Goal: Information Seeking & Learning: Check status

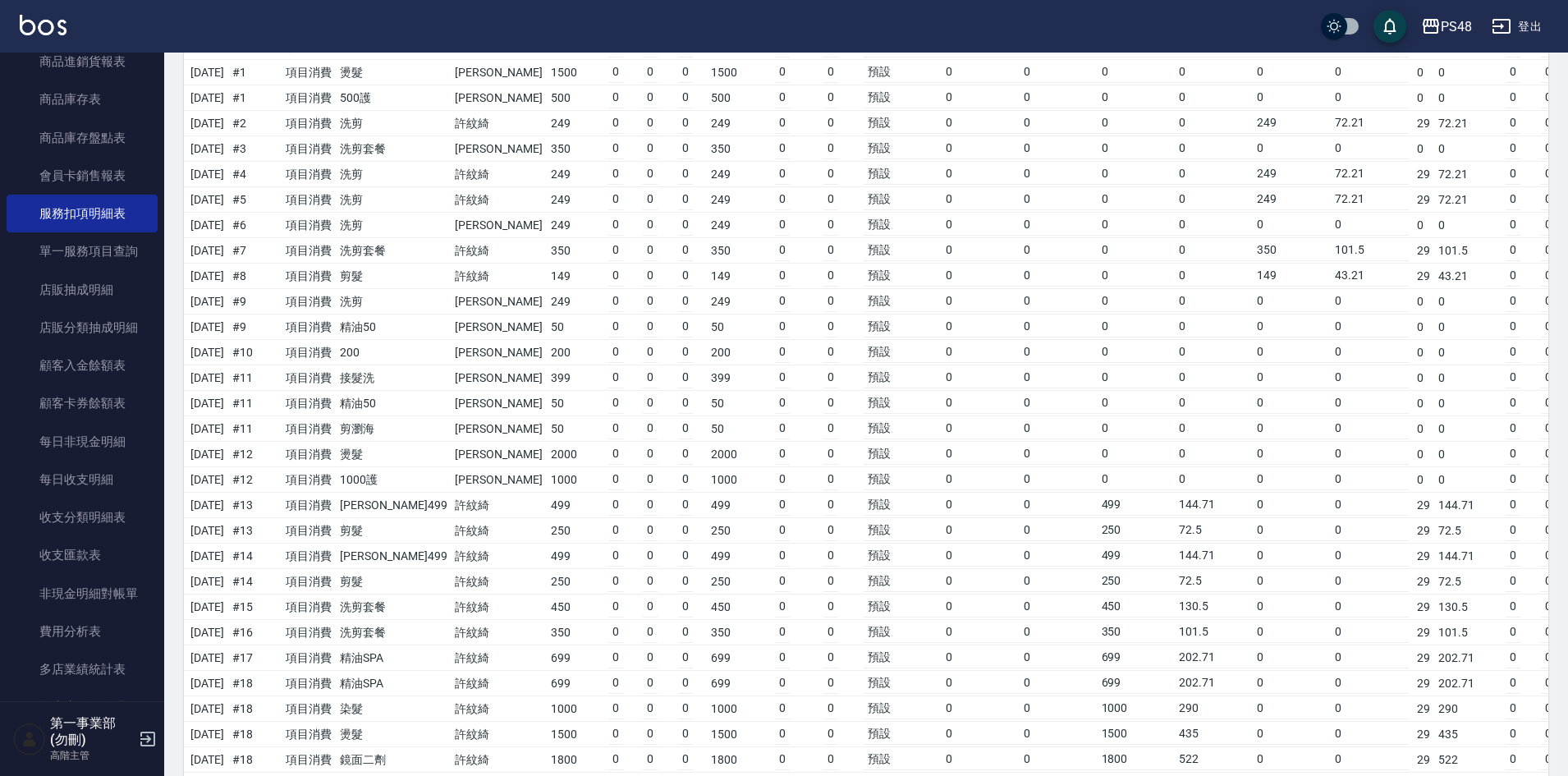
scroll to position [2791, 0]
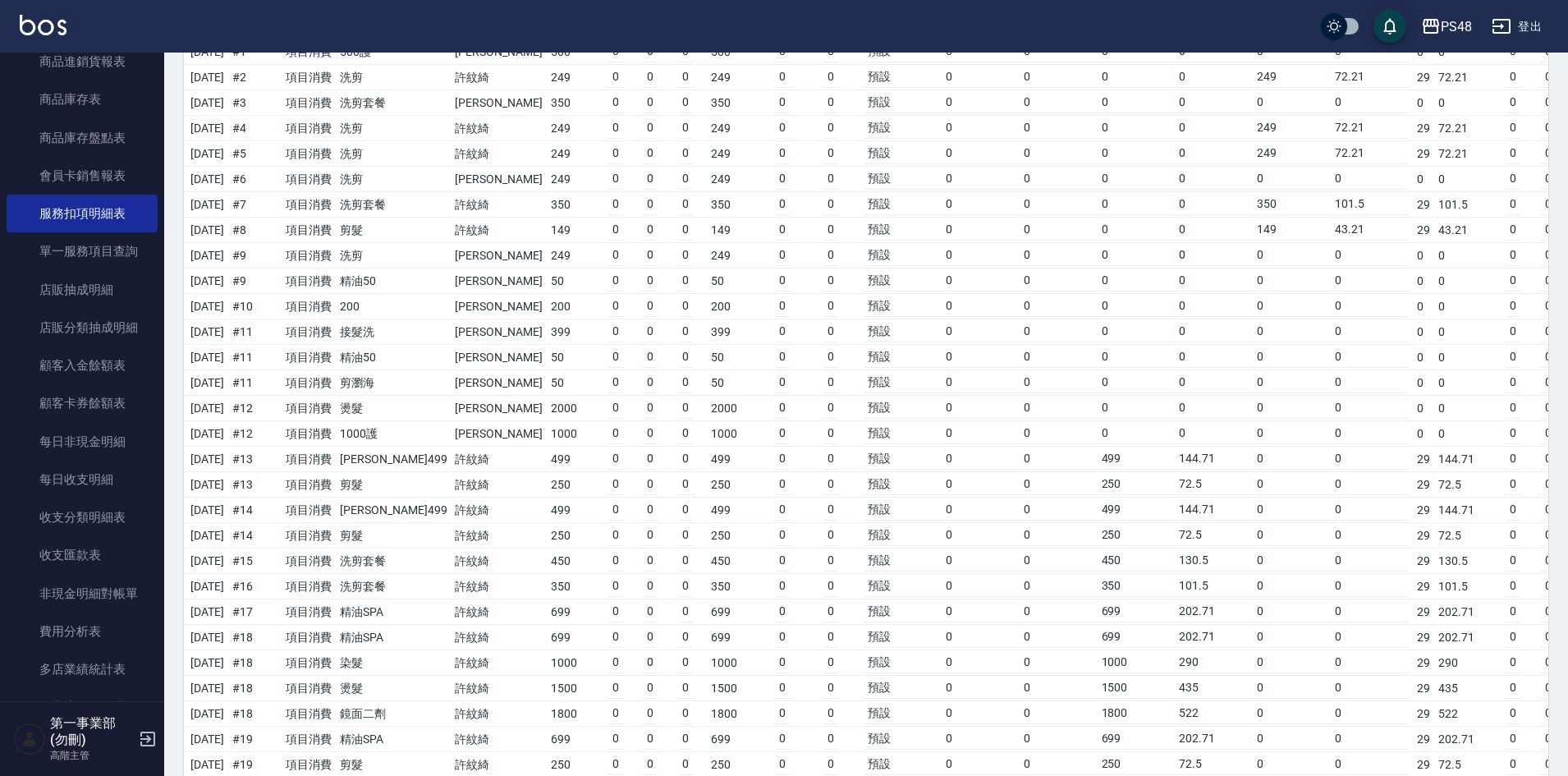
click at [941, 493] on td "0" at bounding box center [980, 485] width 78 height 21
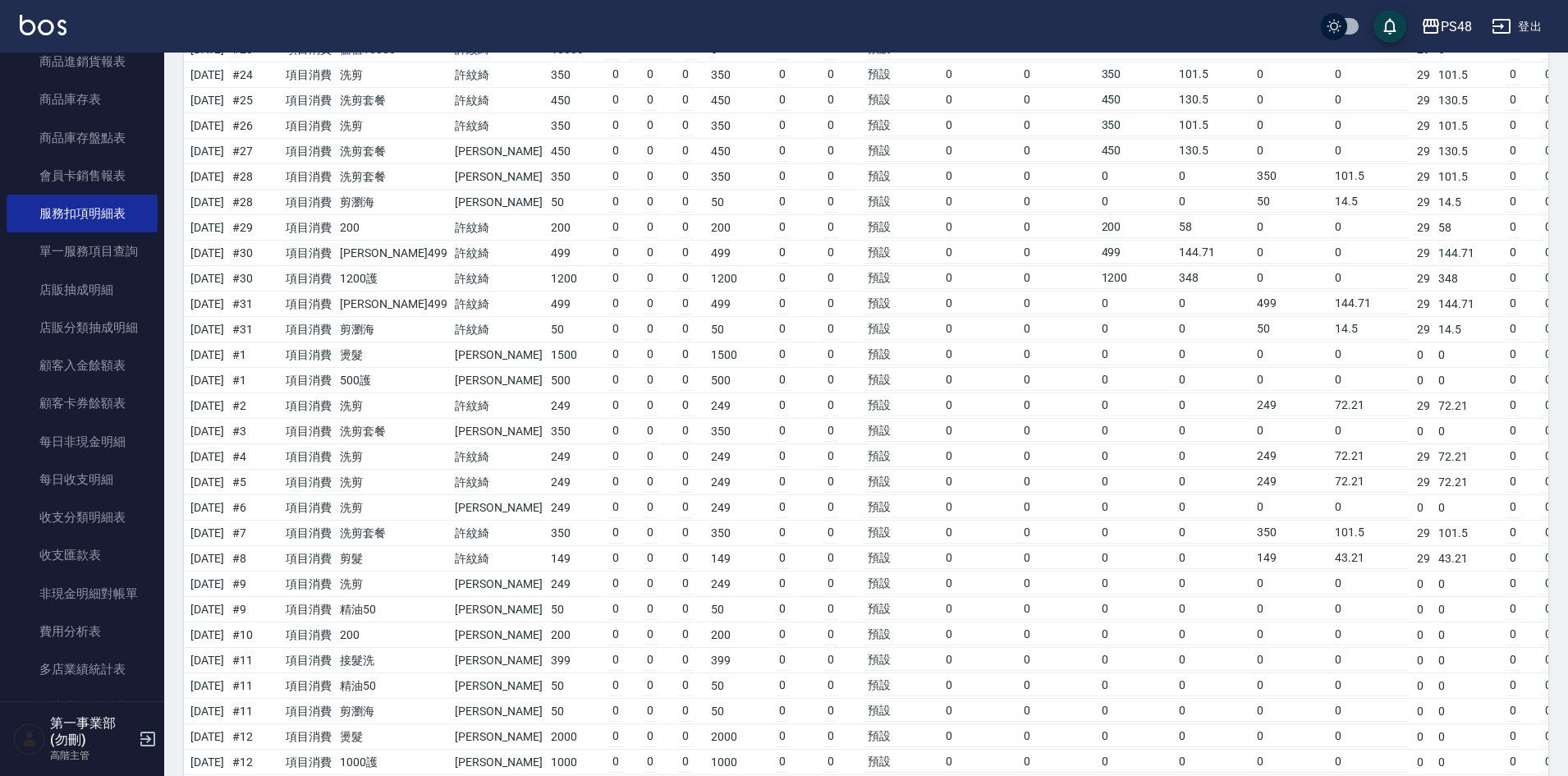
click at [1505, 550] on td "0" at bounding box center [1512, 558] width 14 height 21
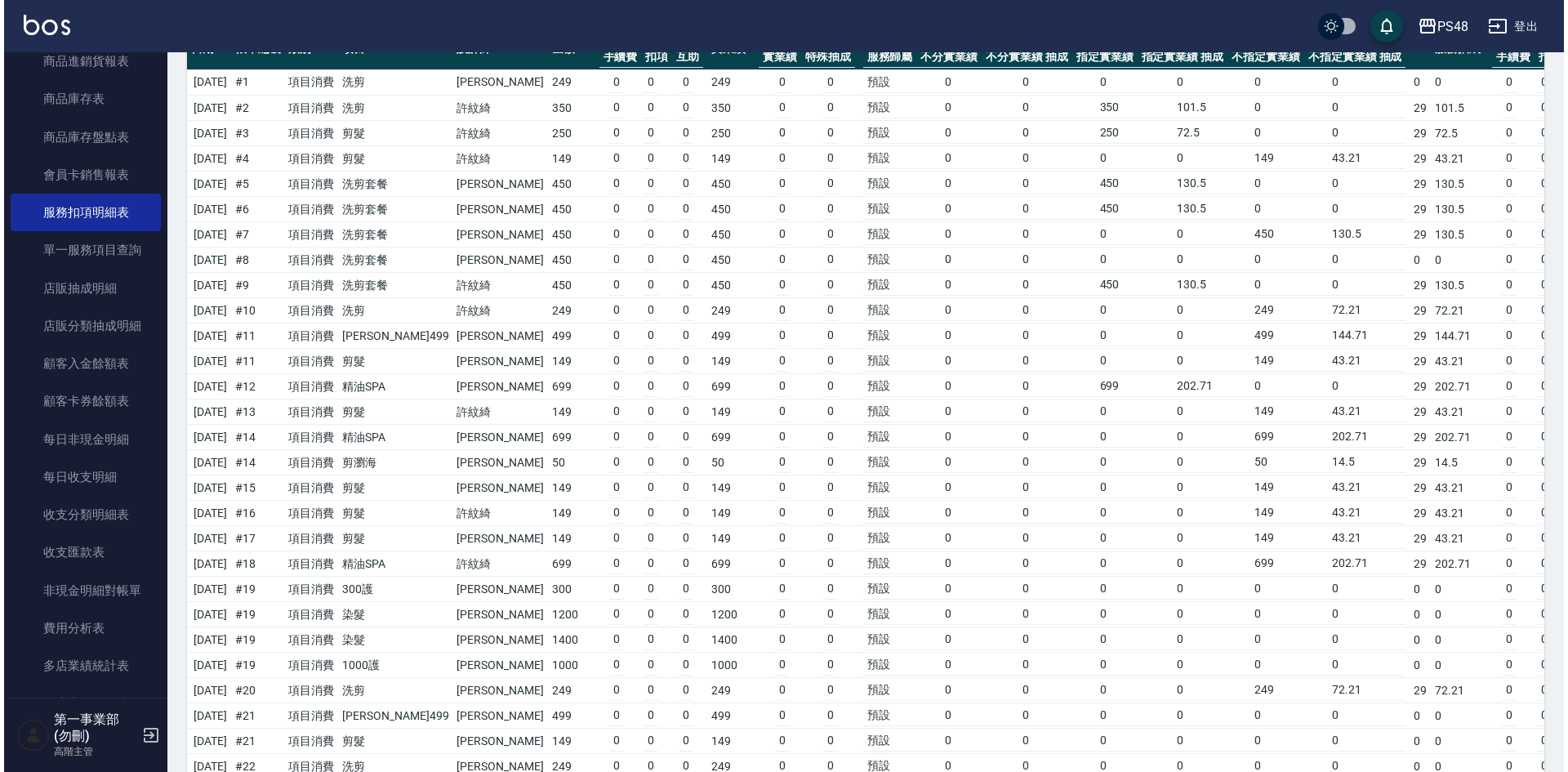
scroll to position [0, 0]
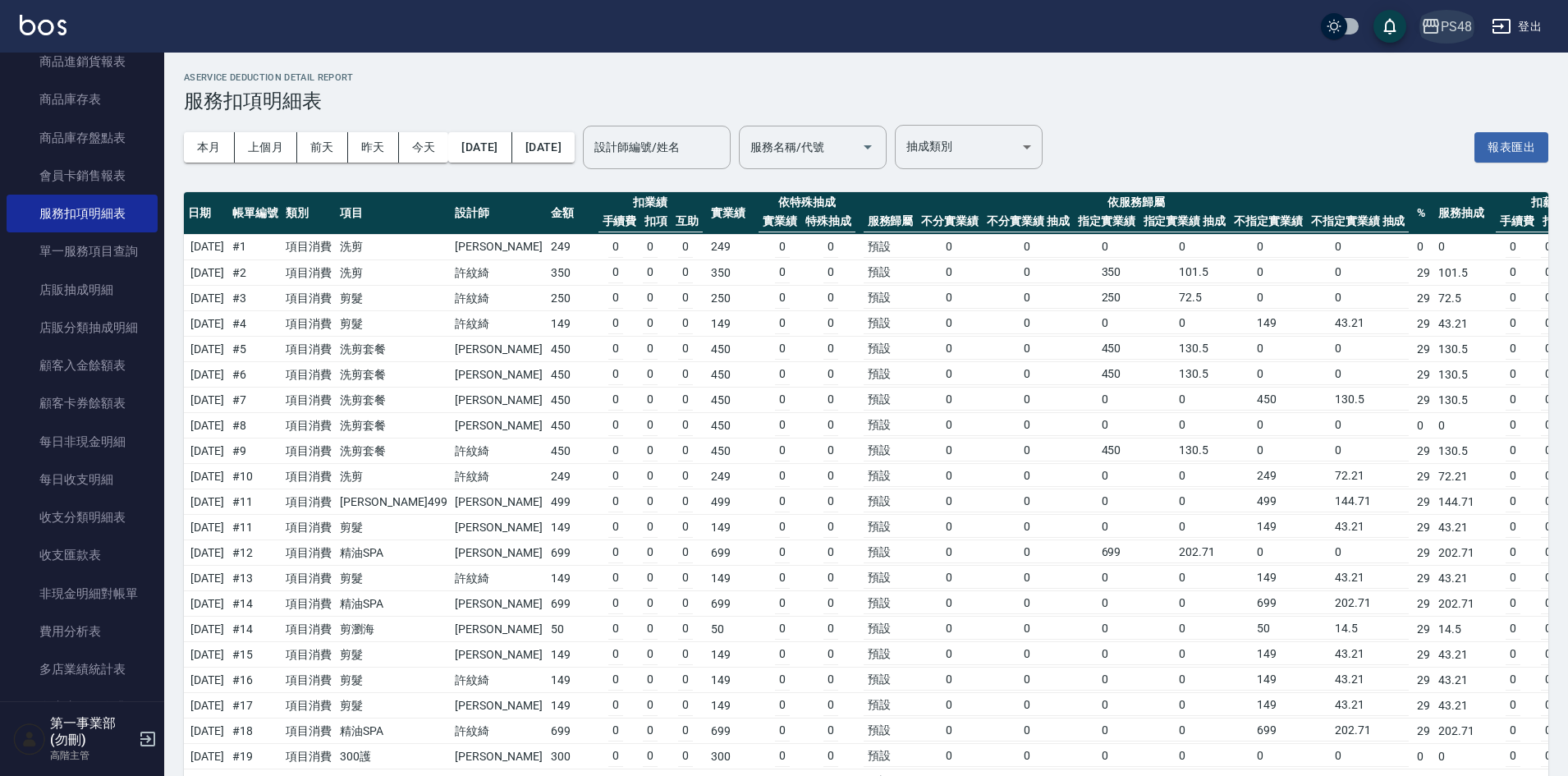
click at [1465, 31] on div "PS48" at bounding box center [1456, 26] width 32 height 20
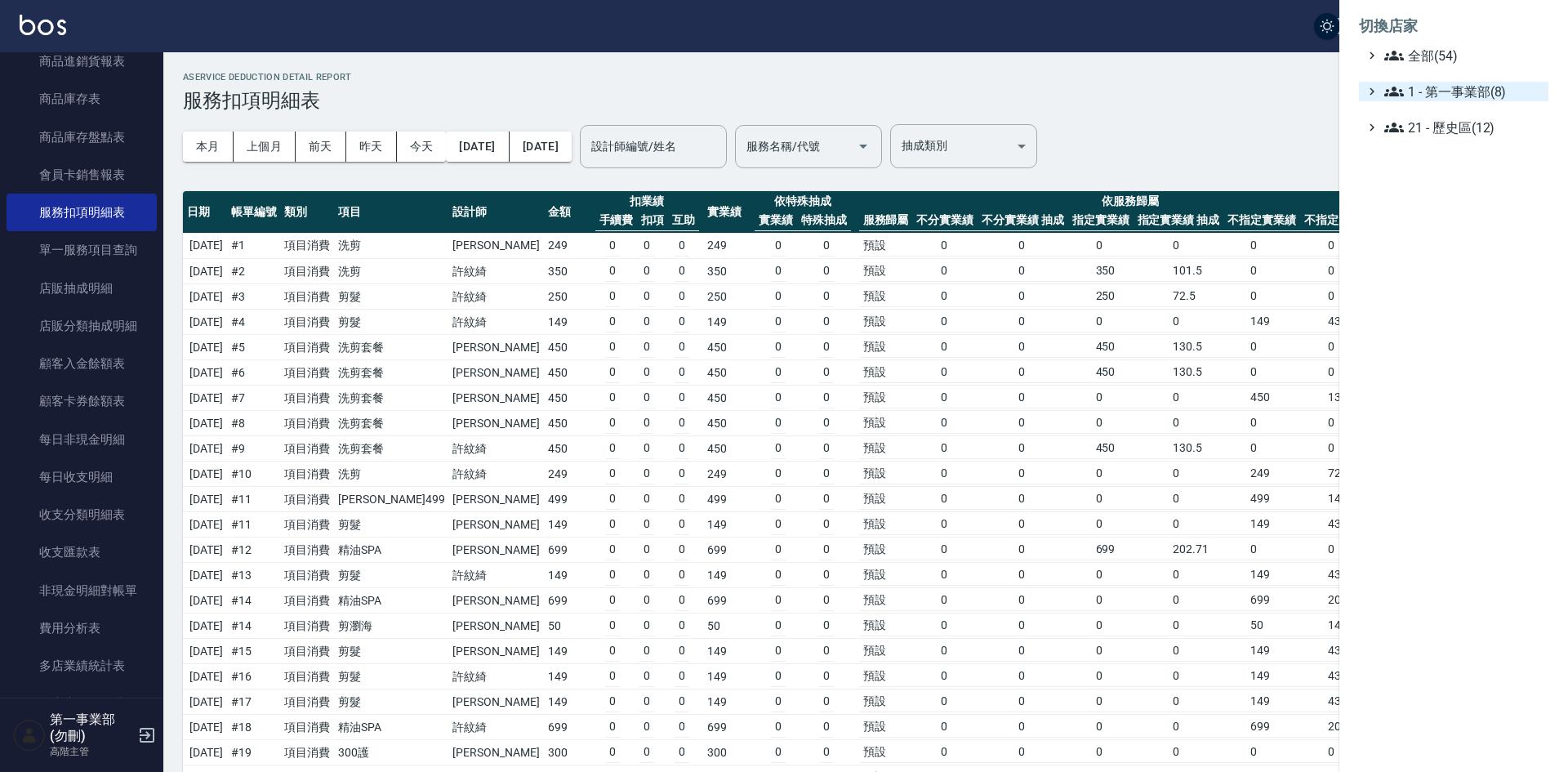
click at [1471, 86] on span "1 - 第一事業部(8)" at bounding box center [1463, 91] width 158 height 20
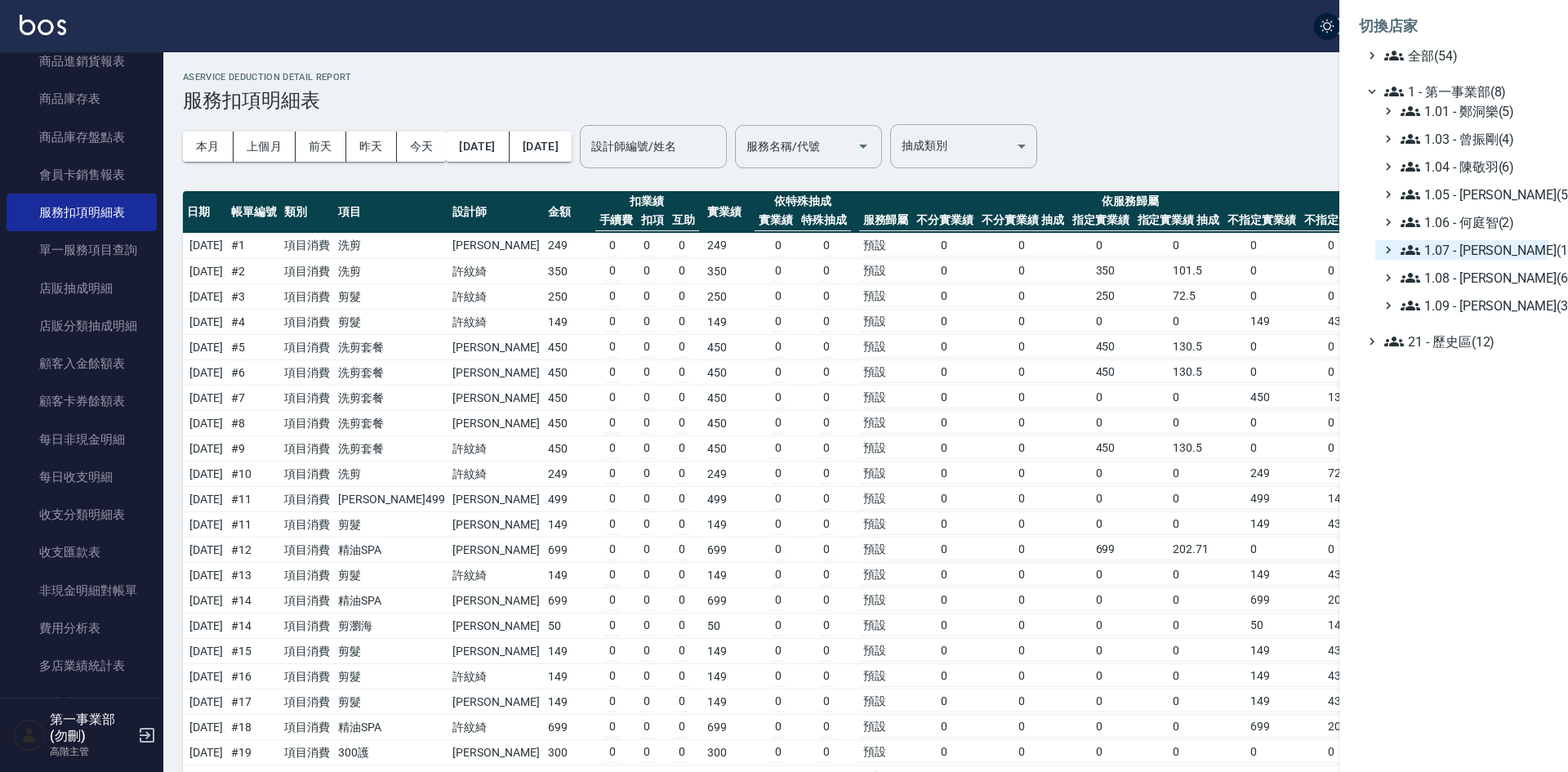
click at [1500, 257] on span "1.07 - [PERSON_NAME](11)" at bounding box center [1471, 250] width 142 height 20
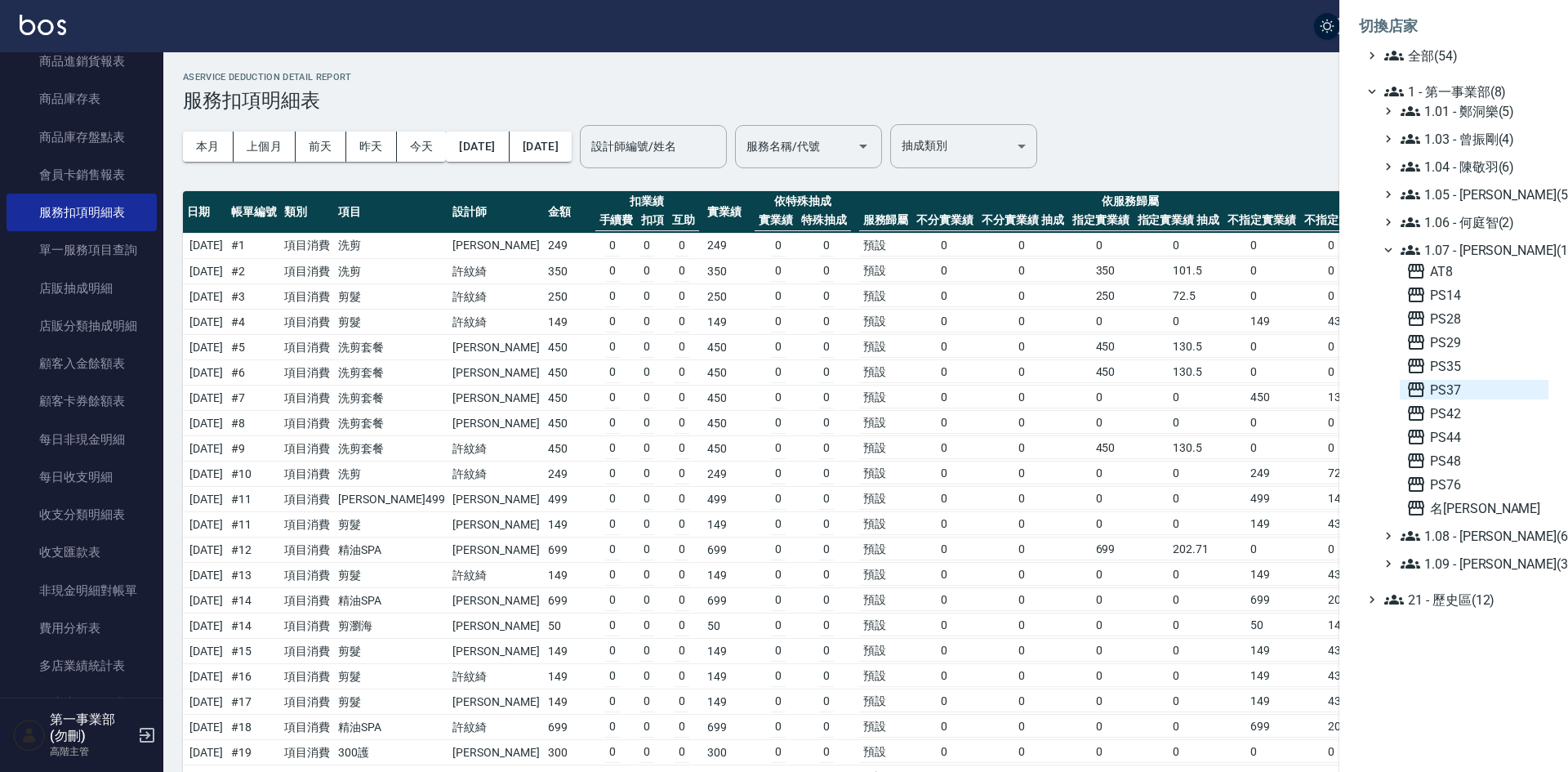
click at [1459, 384] on span "PS37" at bounding box center [1474, 389] width 136 height 20
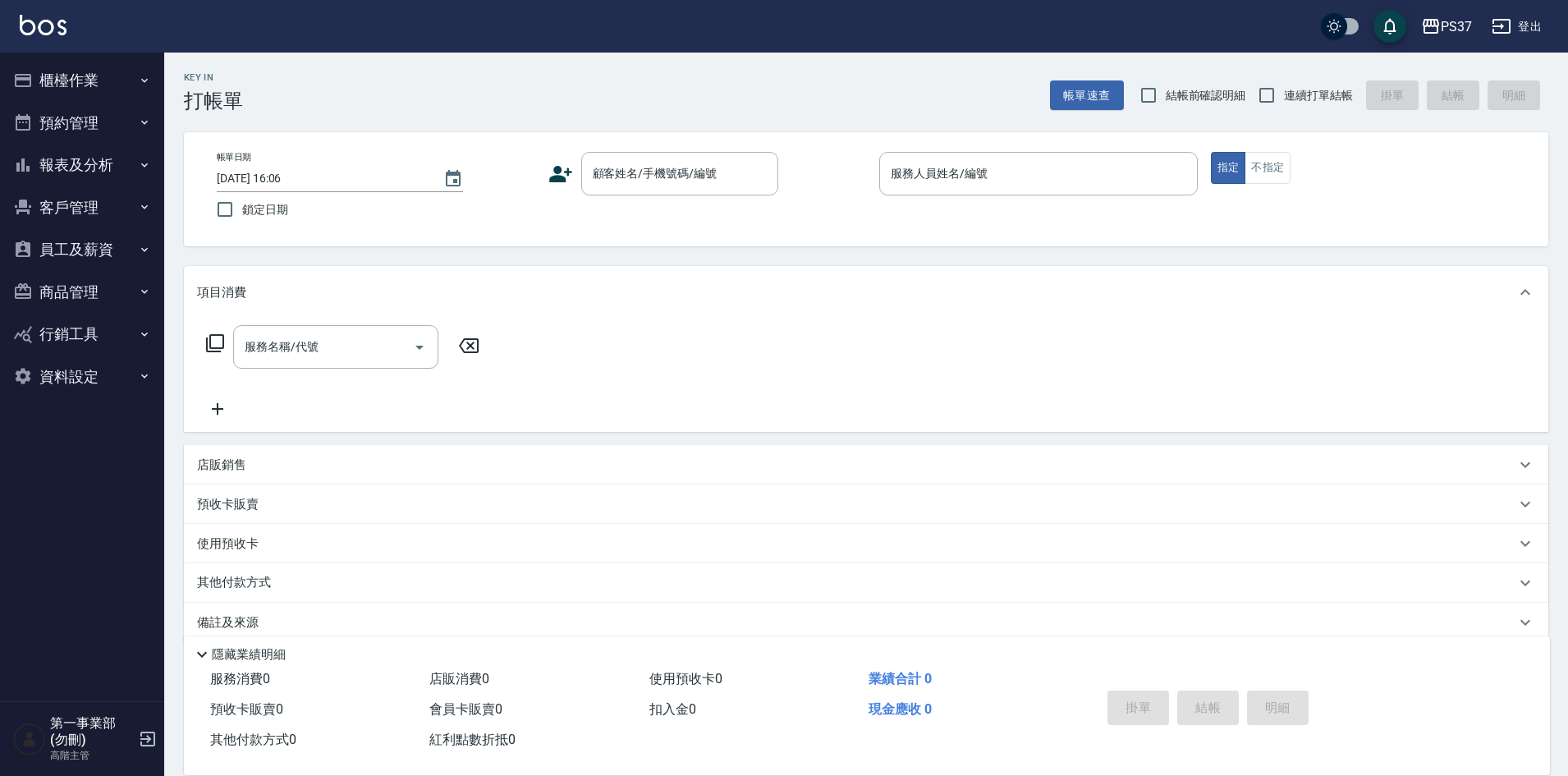
click at [779, 365] on div "服務名稱/代號 服務名稱/代號" at bounding box center [866, 375] width 1364 height 114
click at [115, 253] on button "員工及薪資" at bounding box center [82, 249] width 151 height 43
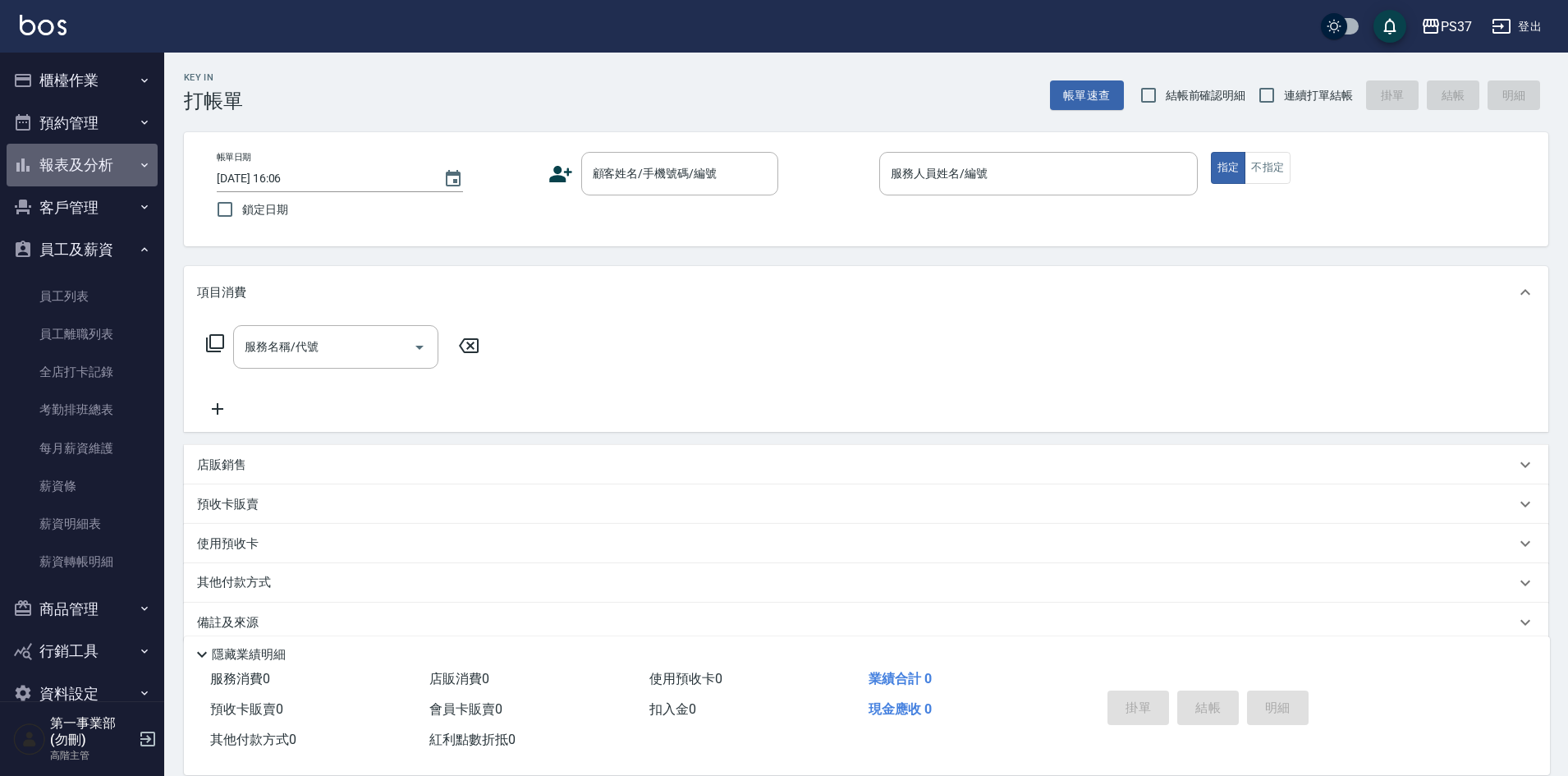
click at [106, 166] on button "報表及分析" at bounding box center [82, 164] width 151 height 43
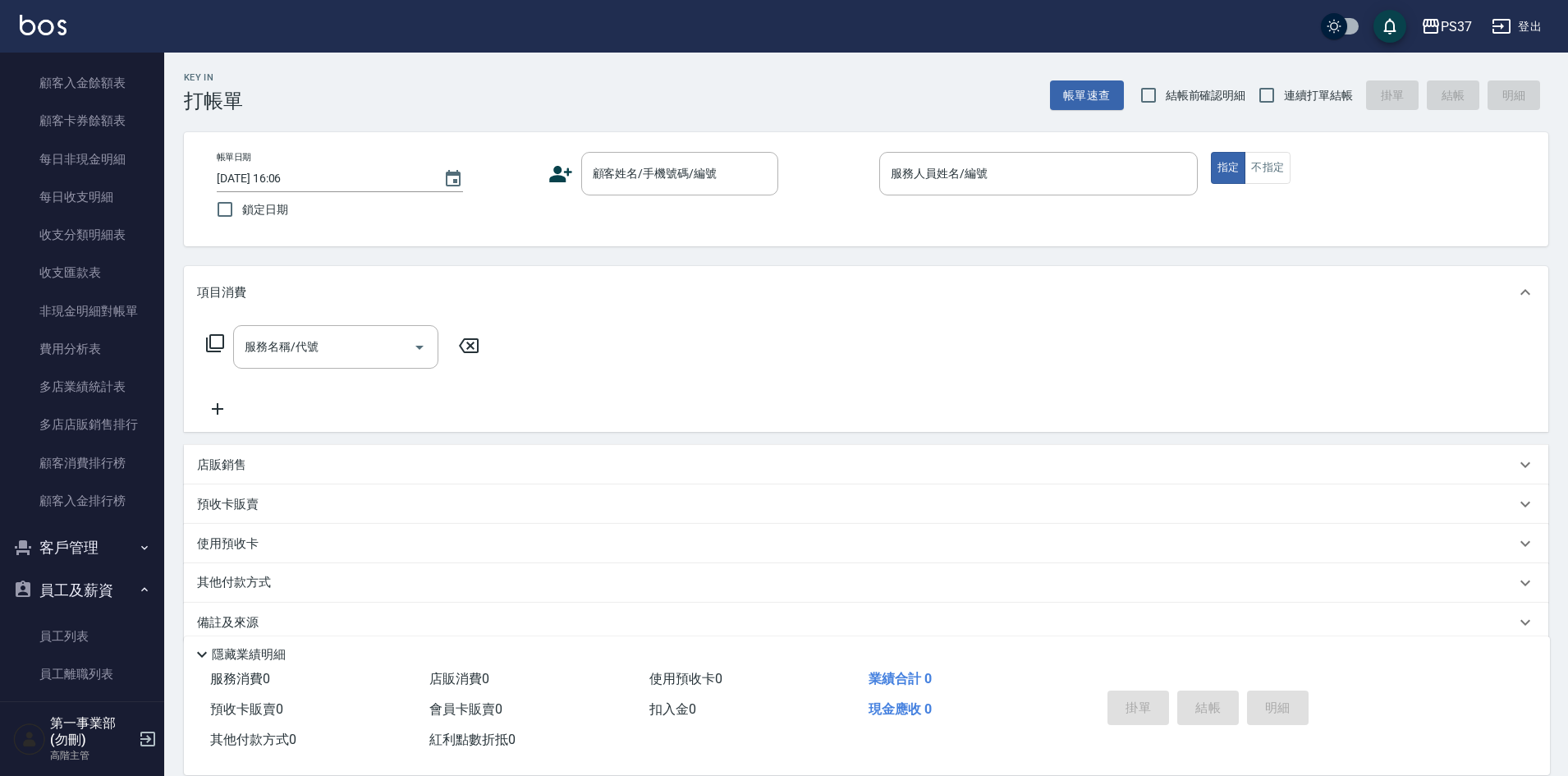
scroll to position [1313, 0]
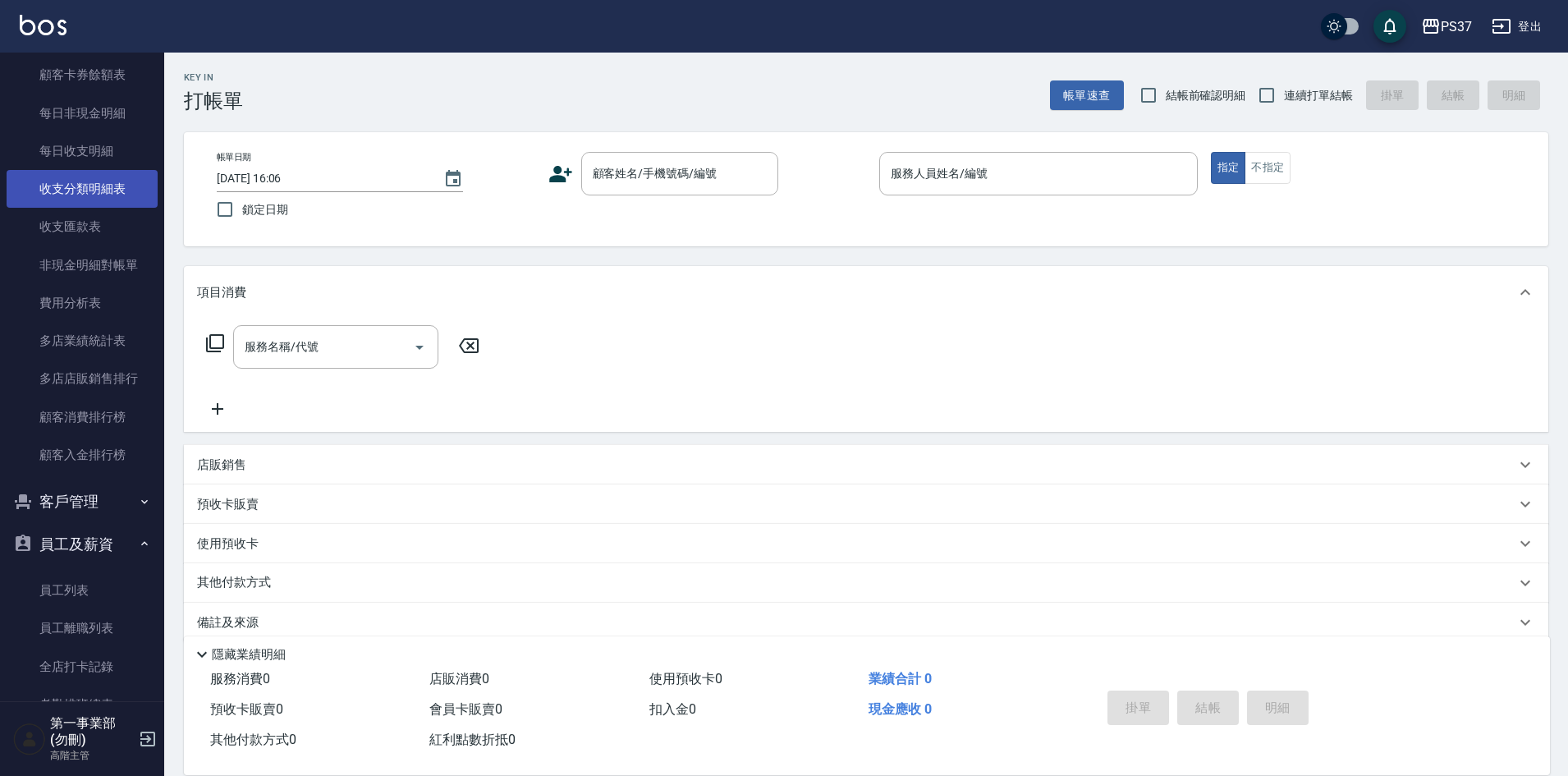
click at [93, 186] on link "收支分類明細表" at bounding box center [82, 189] width 151 height 38
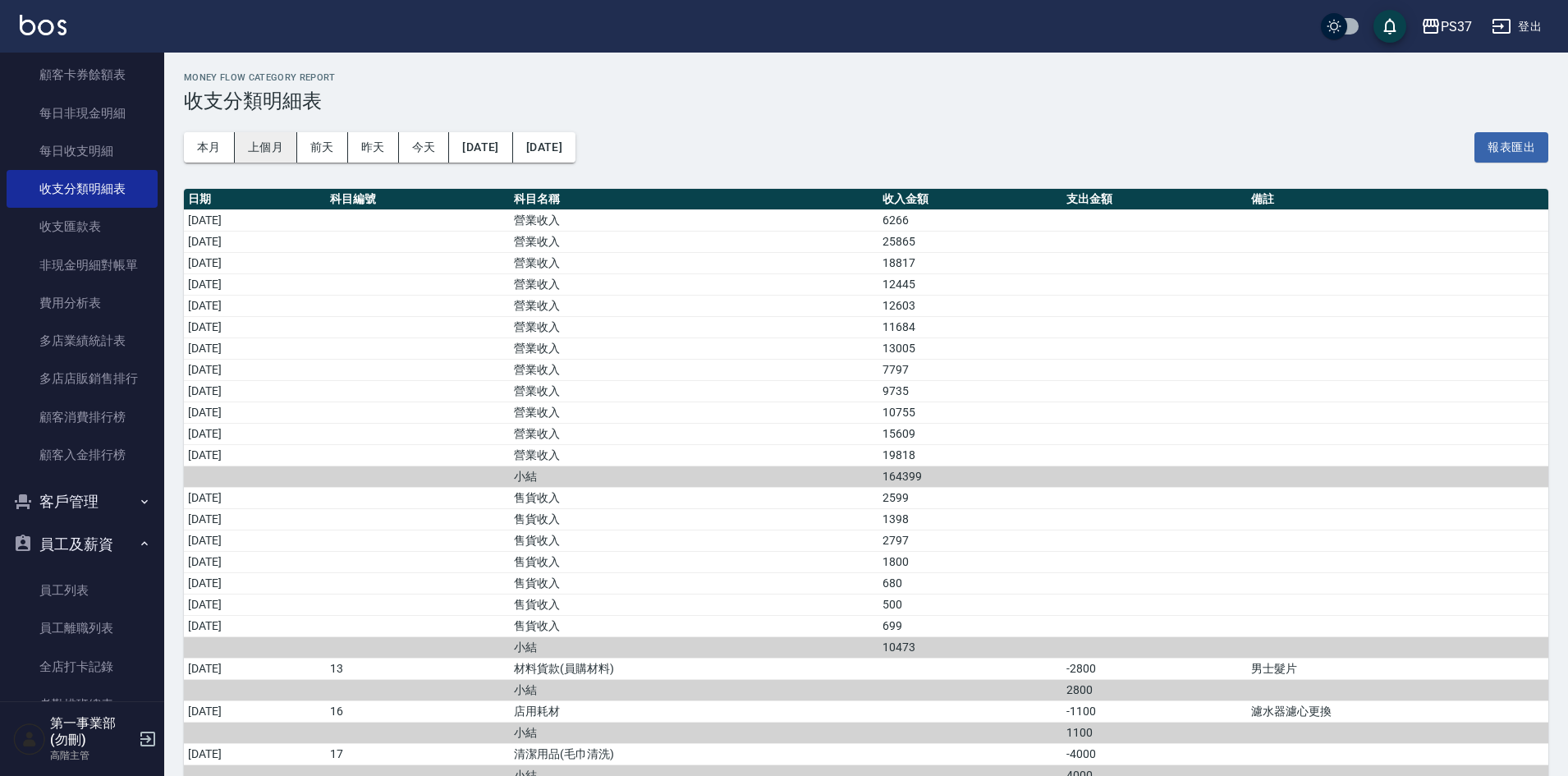
click at [283, 150] on button "上個月" at bounding box center [266, 147] width 62 height 31
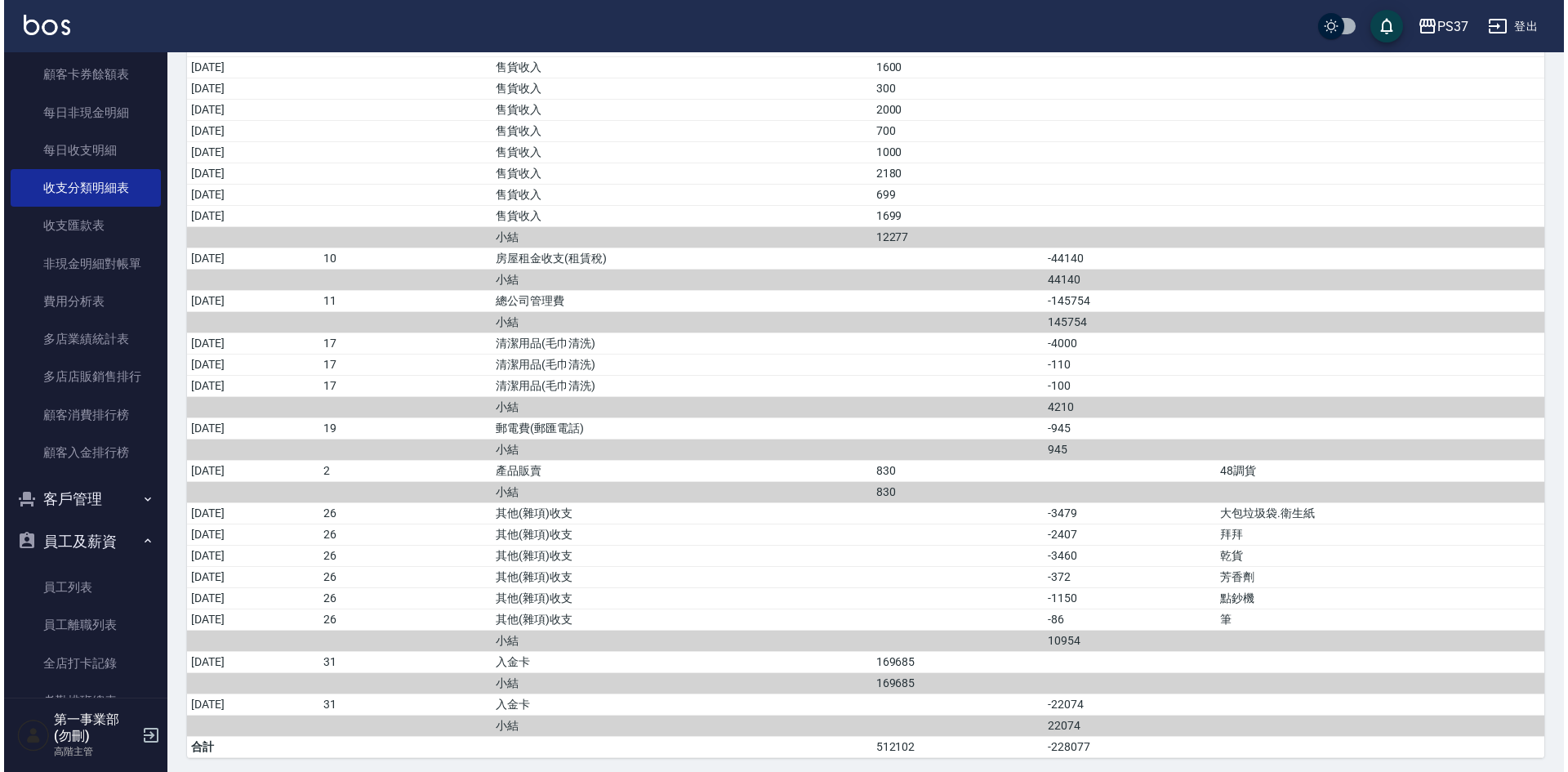
scroll to position [859, 0]
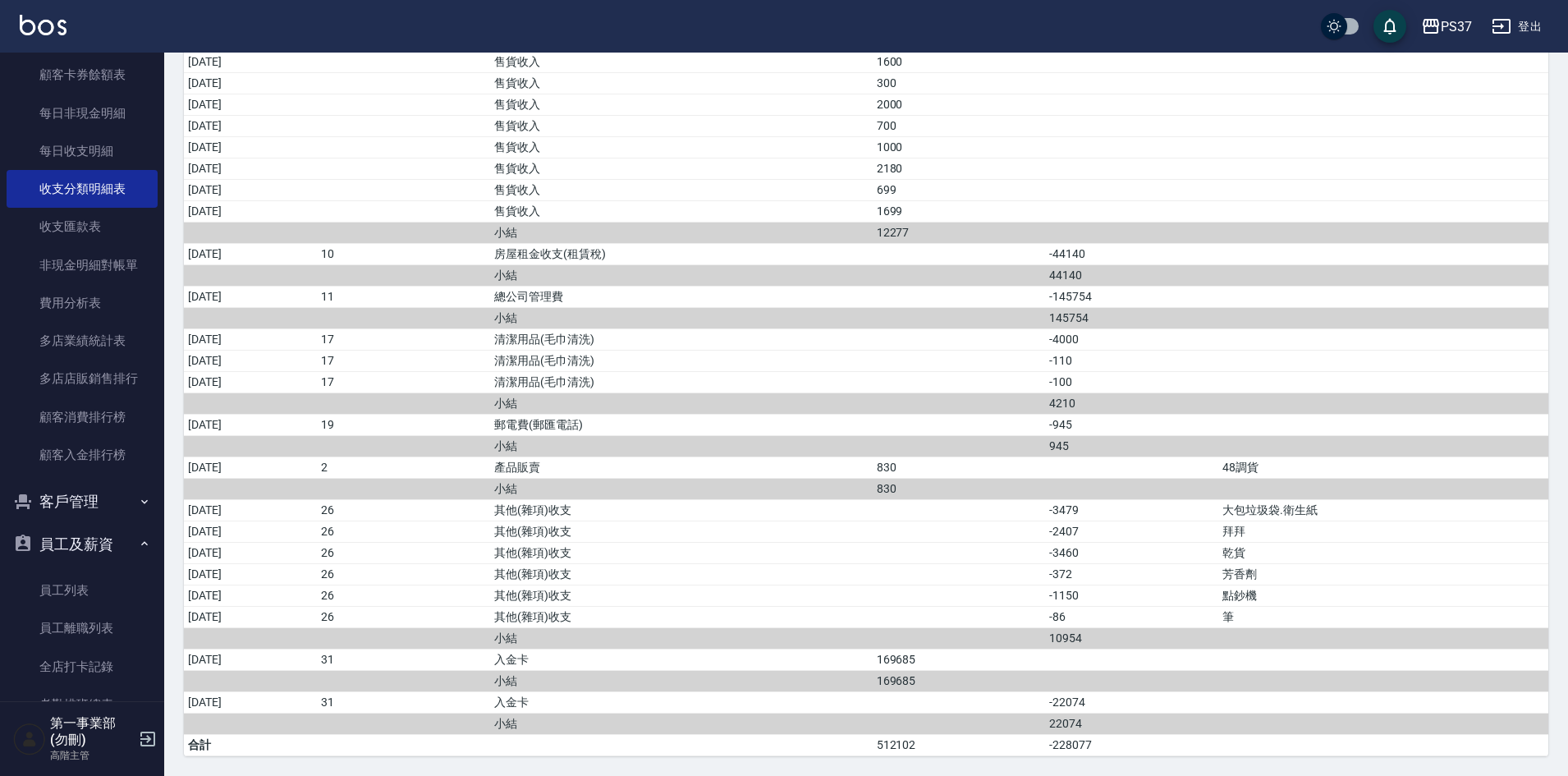
click at [1217, 189] on td "a dense table" at bounding box center [1131, 189] width 173 height 21
click at [1471, 23] on div "PS37" at bounding box center [1456, 26] width 32 height 20
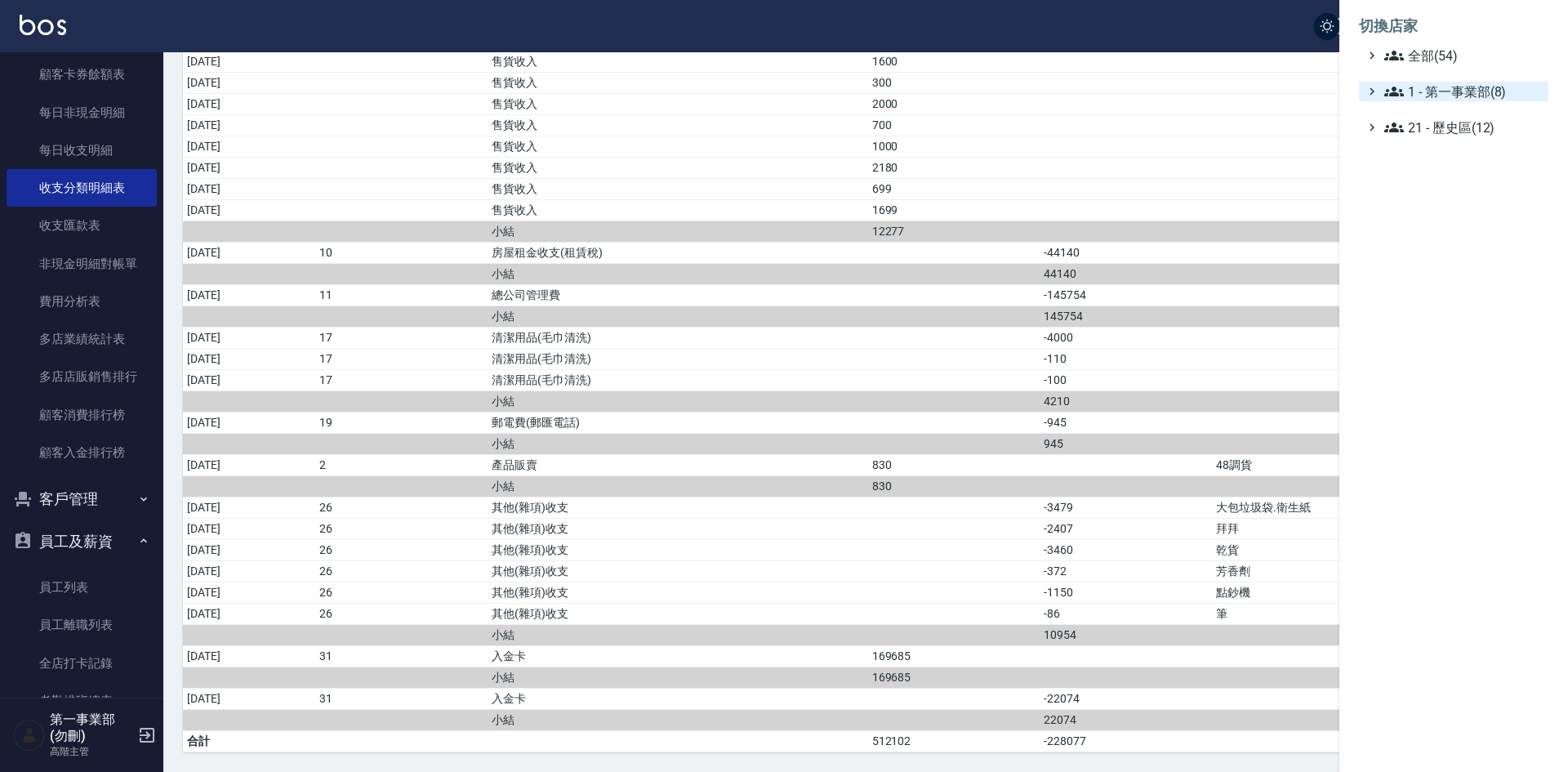
click at [1463, 95] on span "1 - 第一事業部(8)" at bounding box center [1463, 91] width 158 height 20
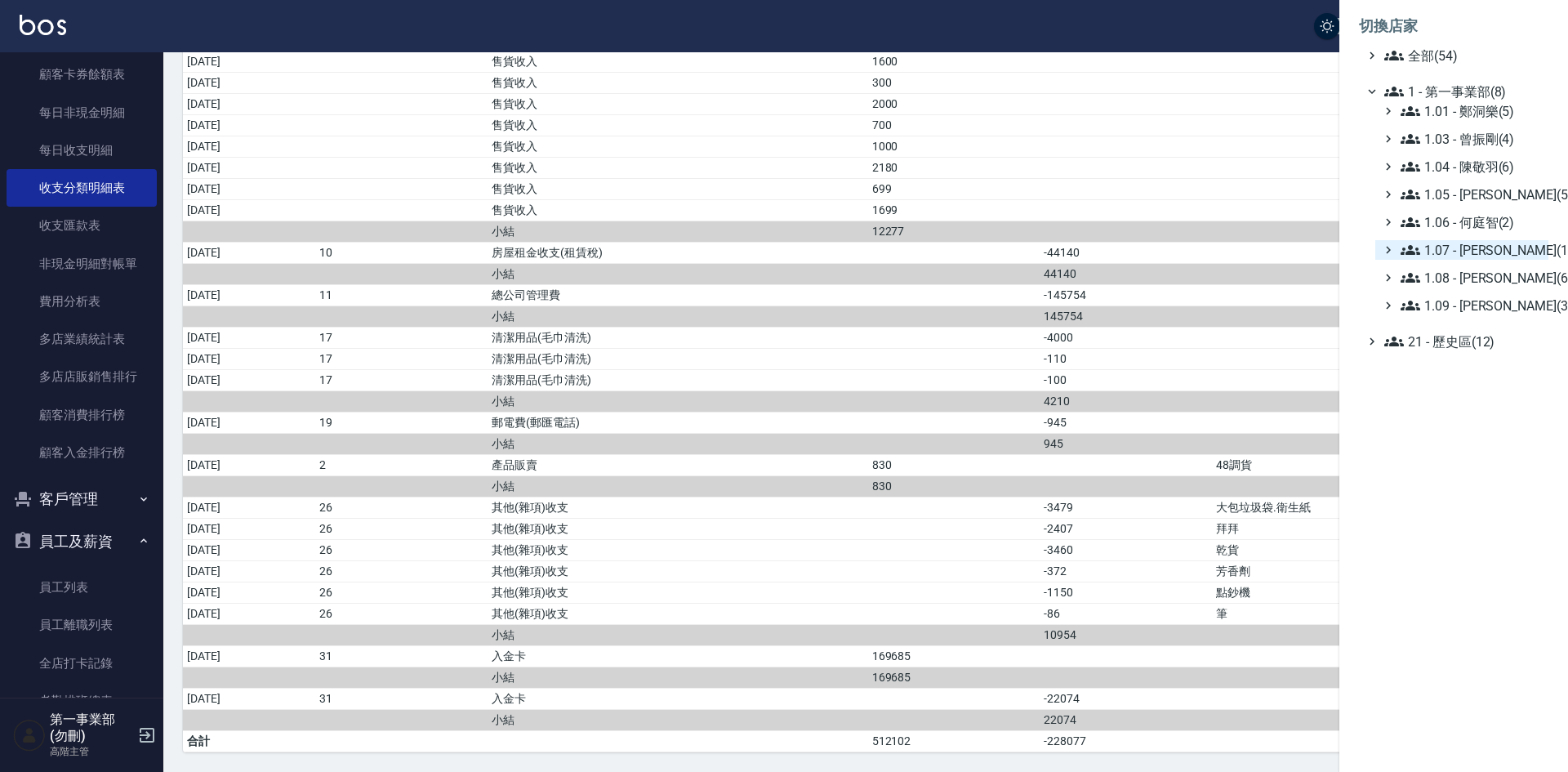
click at [1493, 244] on span "1.07 - [PERSON_NAME](11)" at bounding box center [1471, 250] width 142 height 20
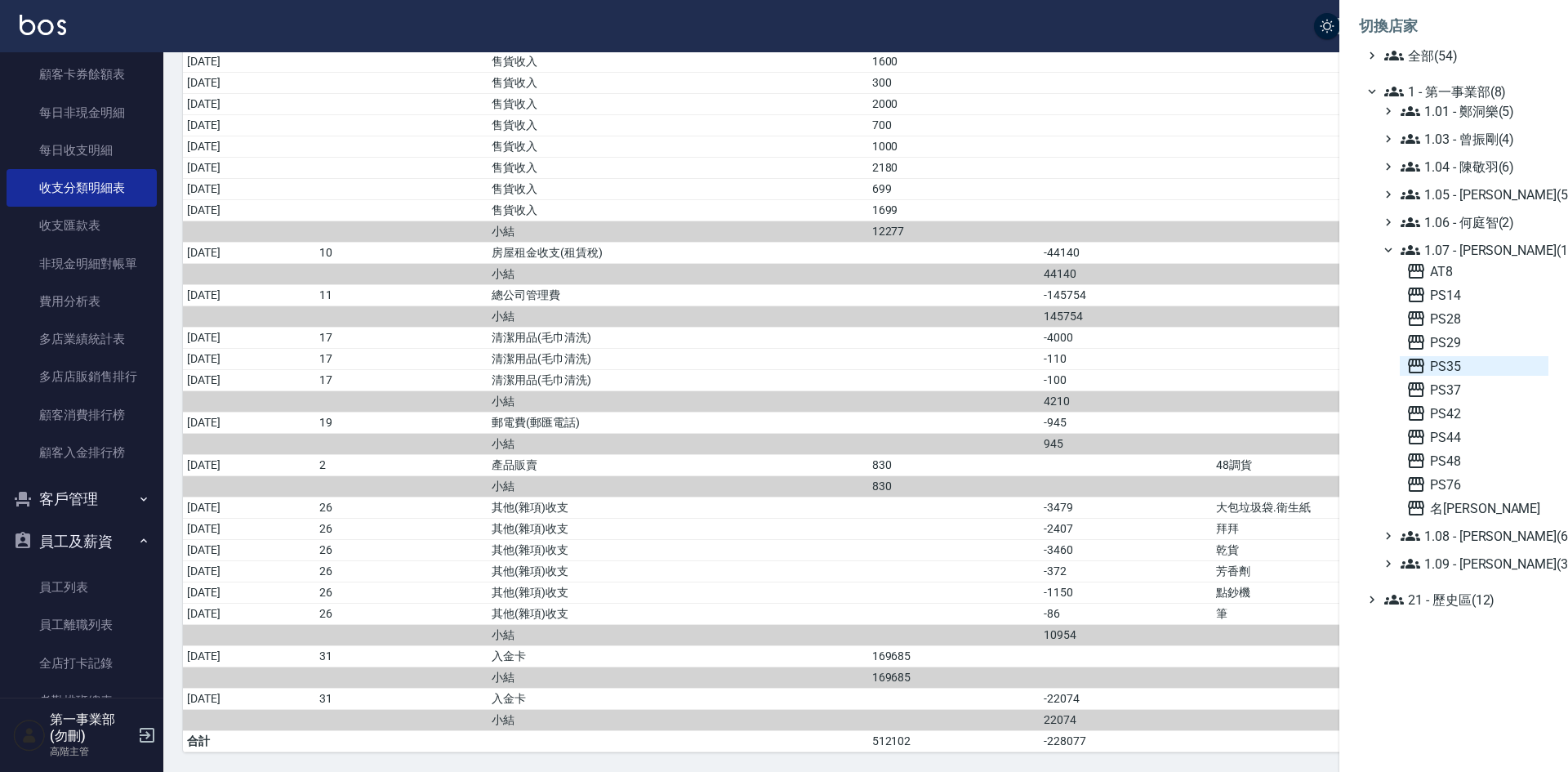
click at [1481, 366] on span "PS35" at bounding box center [1474, 366] width 136 height 20
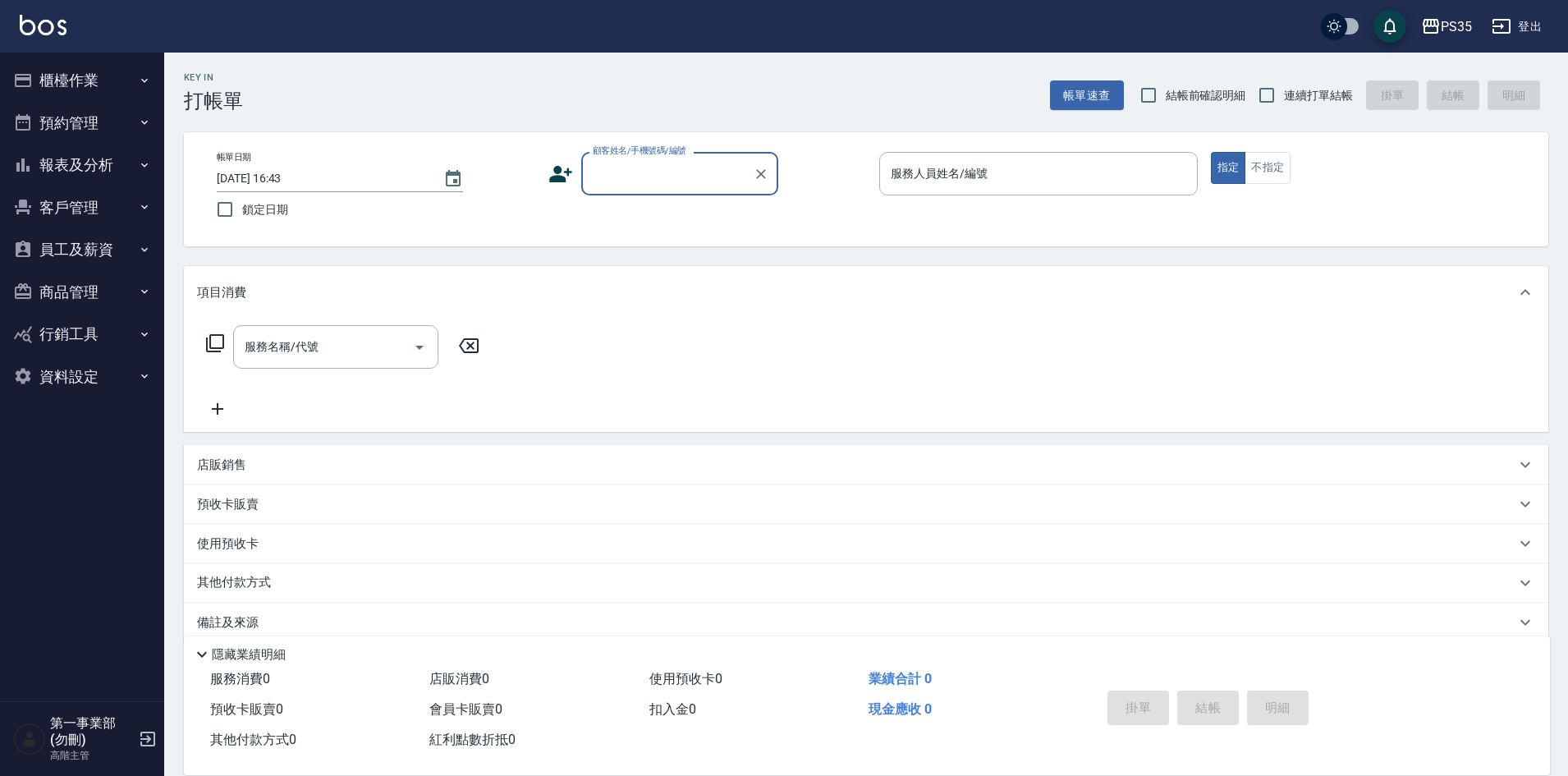
click at [84, 245] on button "員工及薪資" at bounding box center [82, 249] width 151 height 43
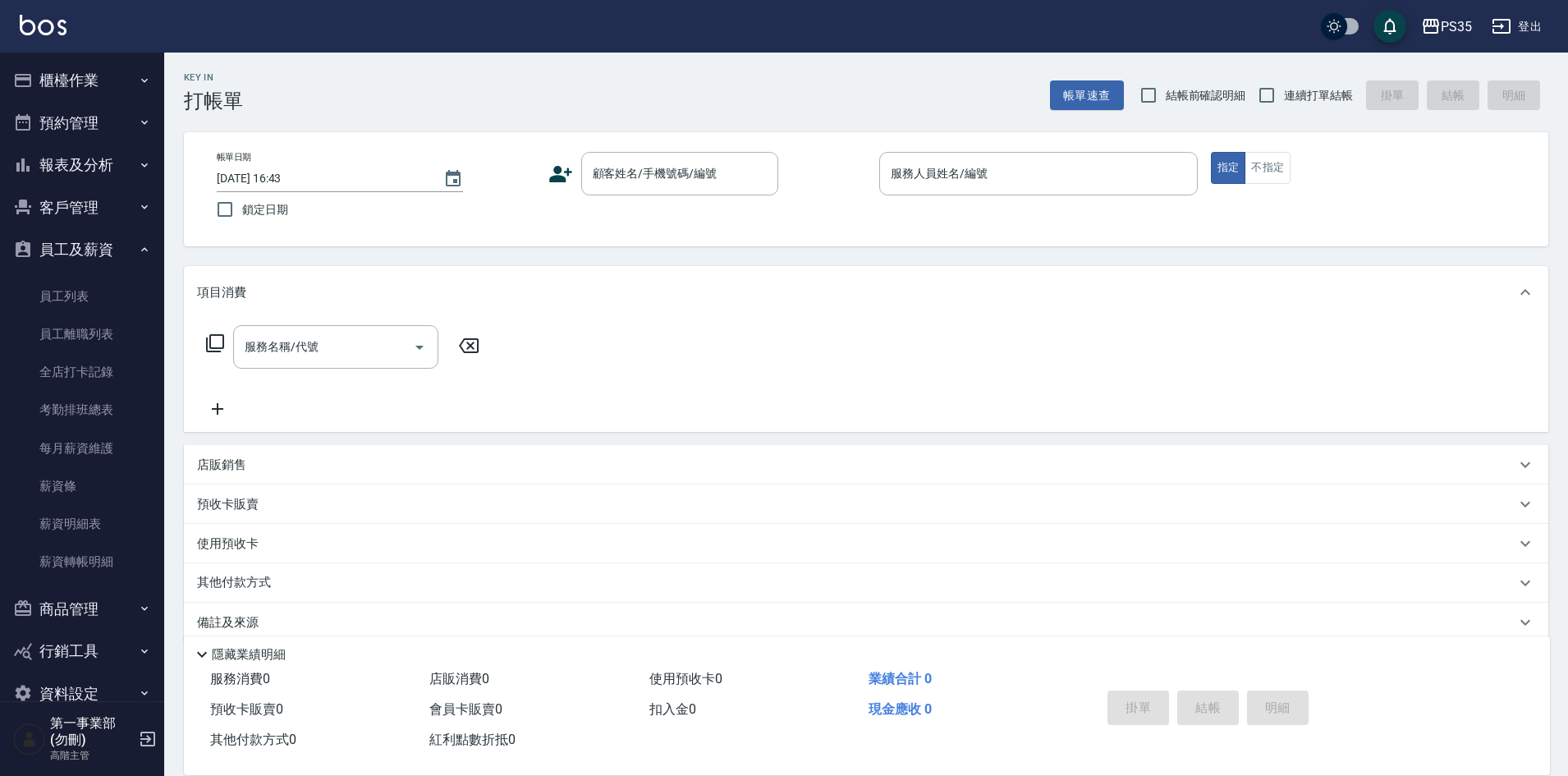
click at [104, 167] on button "報表及分析" at bounding box center [82, 164] width 151 height 43
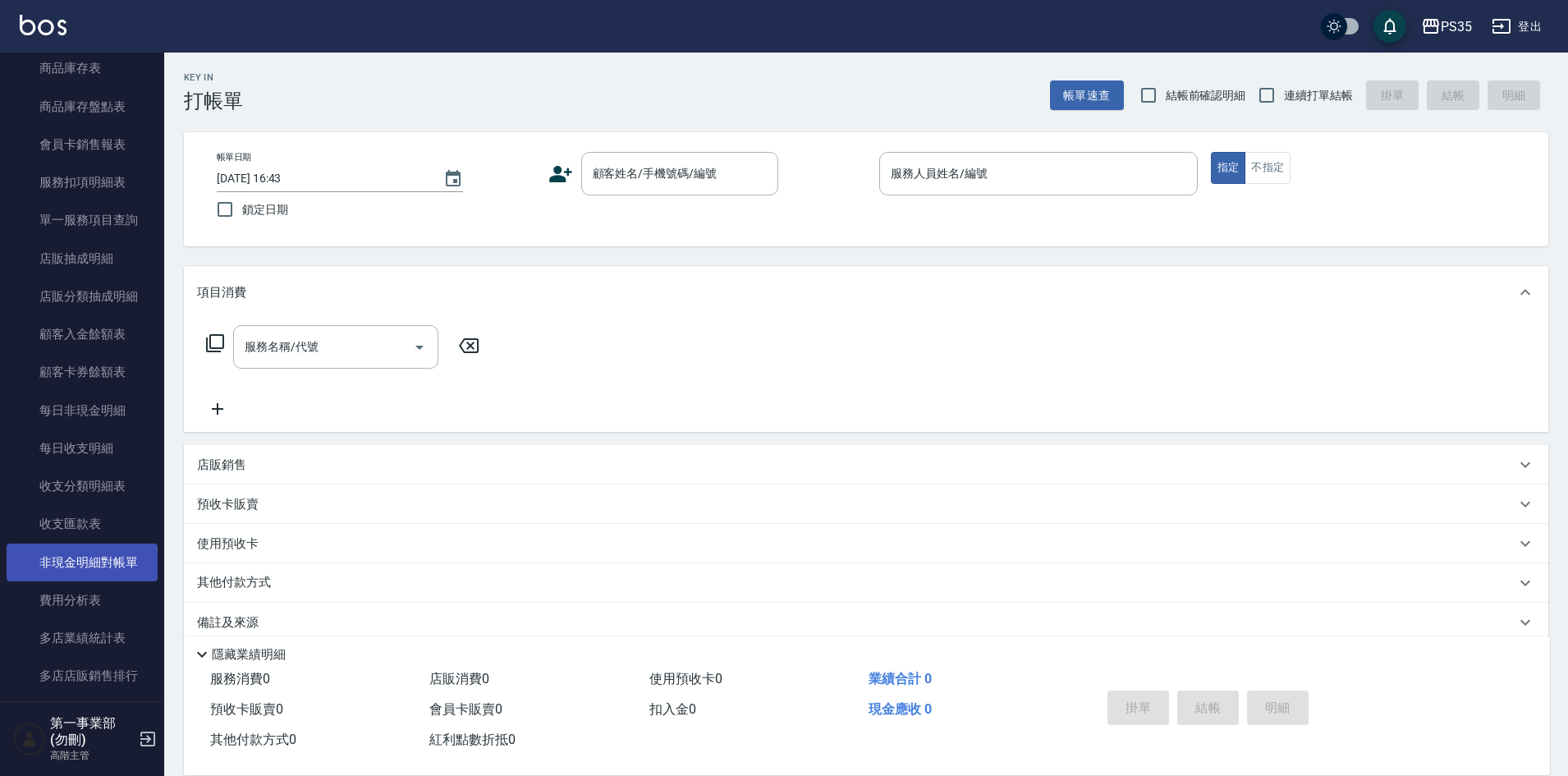
scroll to position [1067, 0]
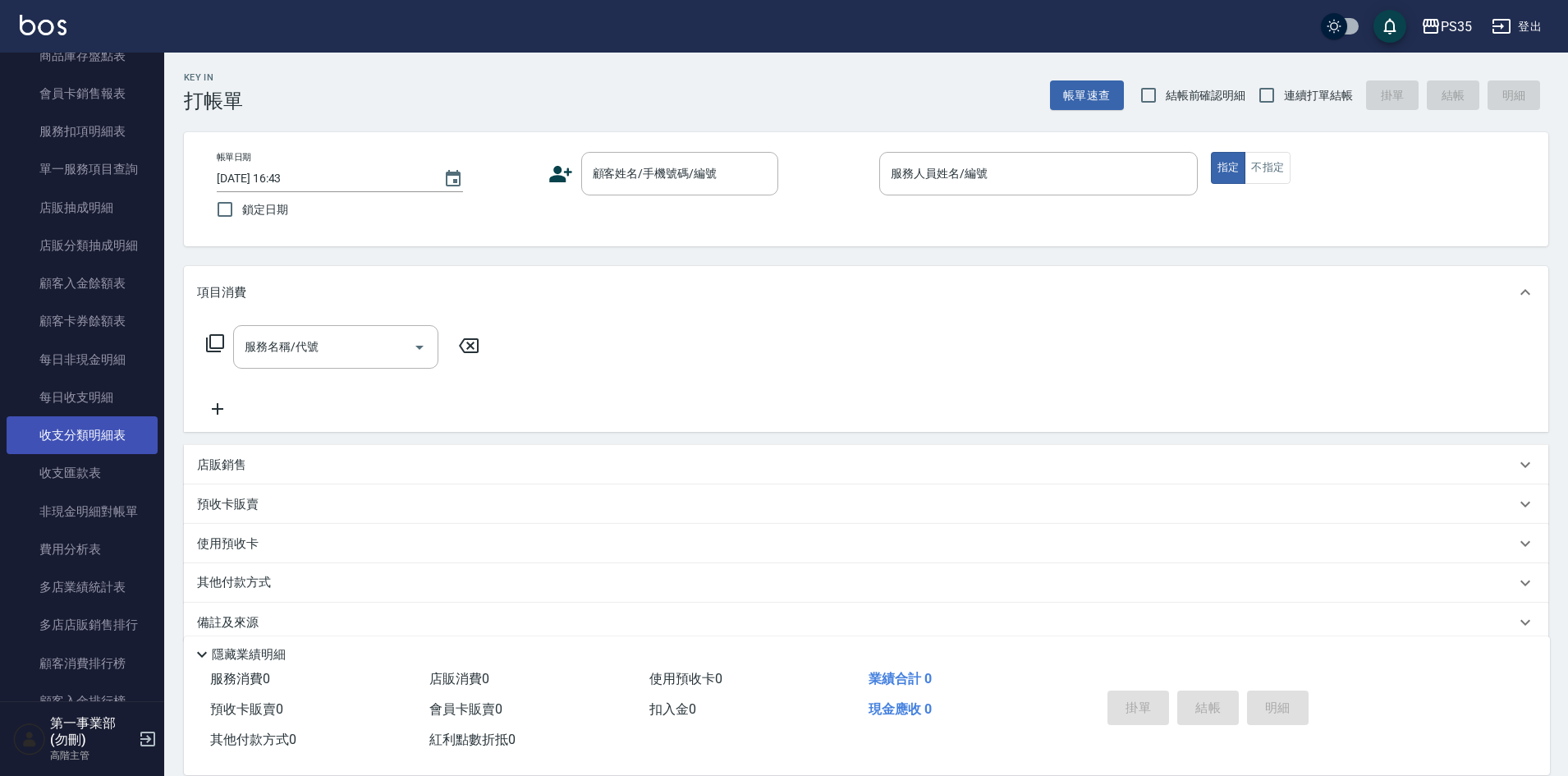
click at [97, 429] on link "收支分類明細表" at bounding box center [82, 436] width 151 height 38
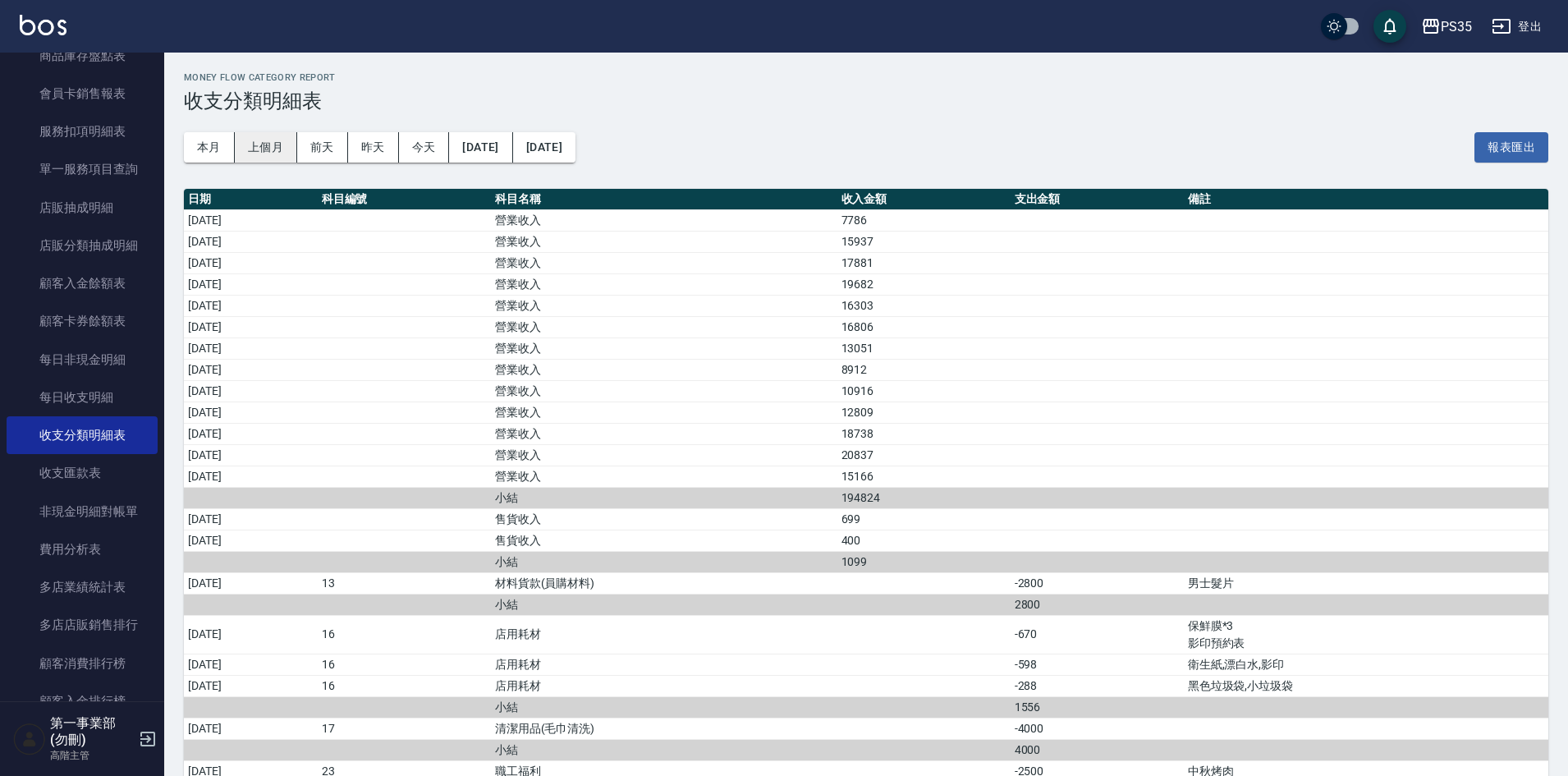
click at [270, 143] on button "上個月" at bounding box center [266, 147] width 62 height 31
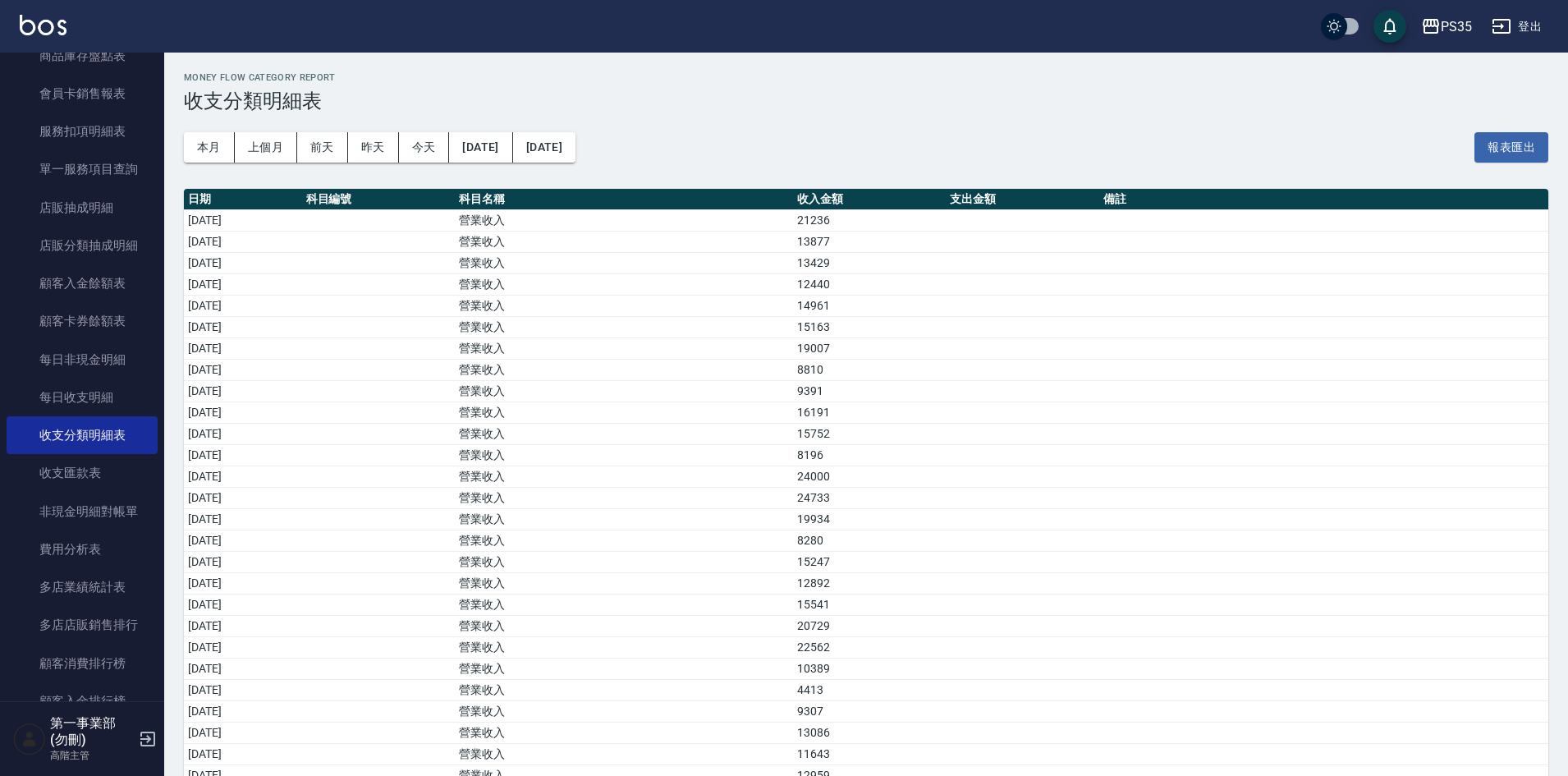
click at [752, 90] on h3 "收支分類明細表" at bounding box center [866, 101] width 1364 height 23
click at [1182, 477] on td "a dense table" at bounding box center [1323, 476] width 449 height 21
click at [1171, 614] on td "a dense table" at bounding box center [1323, 625] width 449 height 21
drag, startPoint x: 1012, startPoint y: 433, endPoint x: 1017, endPoint y: 417, distance: 16.8
click at [1013, 433] on td "a dense table" at bounding box center [1022, 433] width 153 height 21
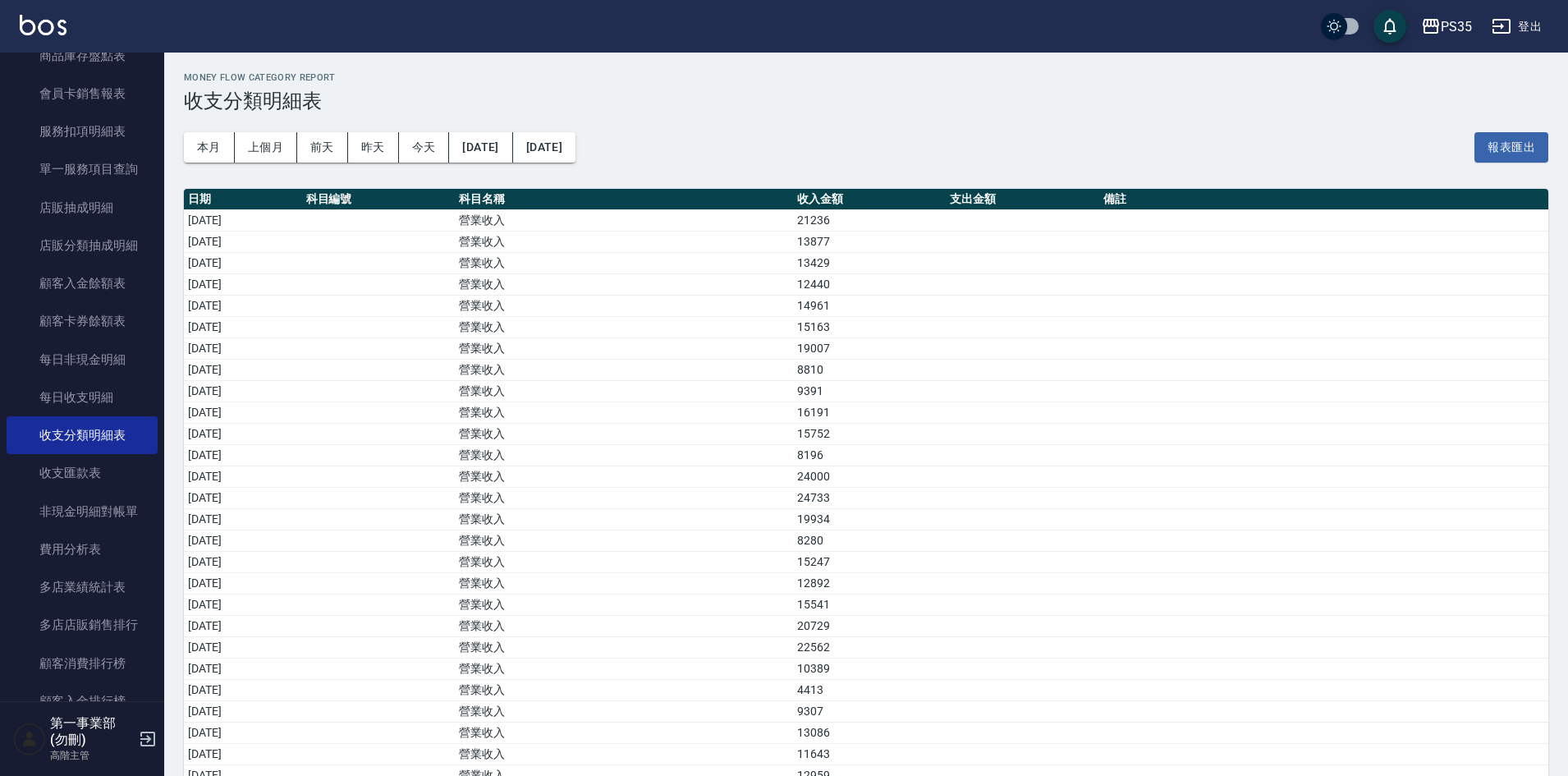
click at [1140, 713] on td "a dense table" at bounding box center [1323, 711] width 449 height 21
click at [888, 113] on div "本月 上個月 前天 昨天 今天 2025/09/01 2025/09/30 報表匯出" at bounding box center [866, 147] width 1364 height 70
